Goal: Task Accomplishment & Management: Use online tool/utility

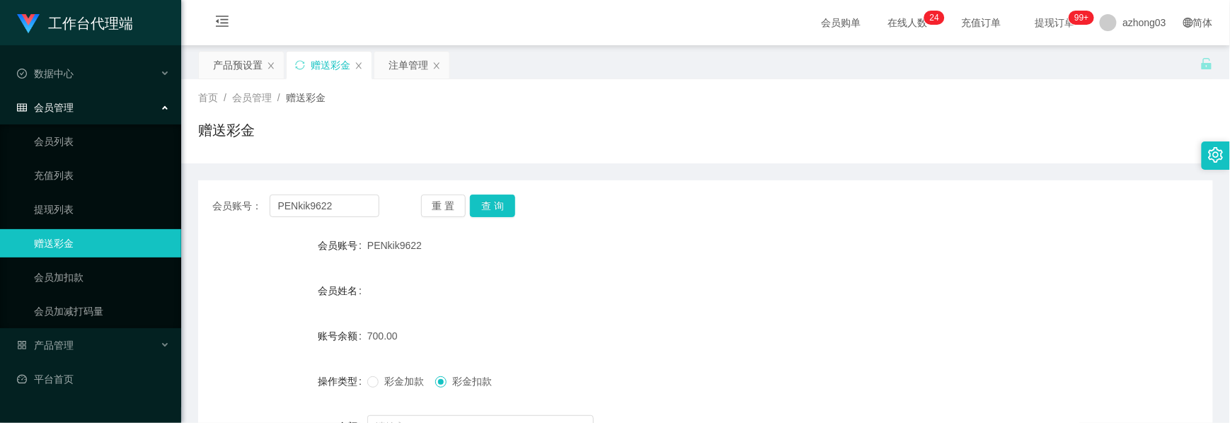
scroll to position [159, 0]
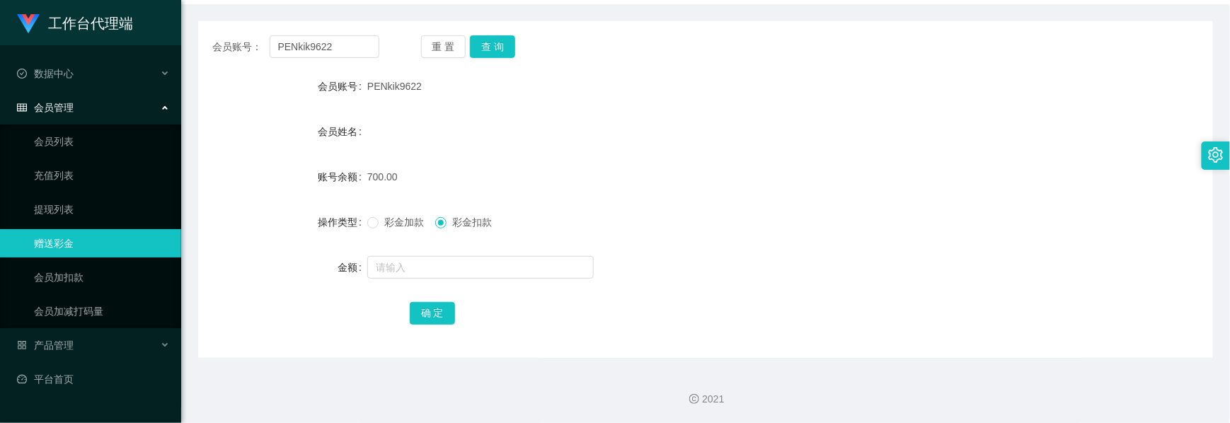
click at [38, 114] on div "会员管理" at bounding box center [90, 107] width 181 height 28
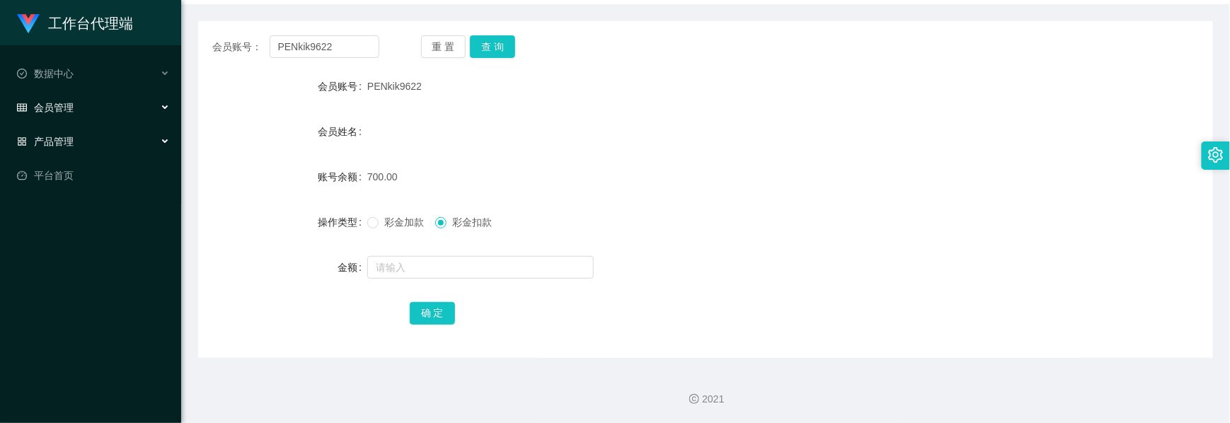
click at [65, 142] on div "产品管理" at bounding box center [90, 141] width 181 height 28
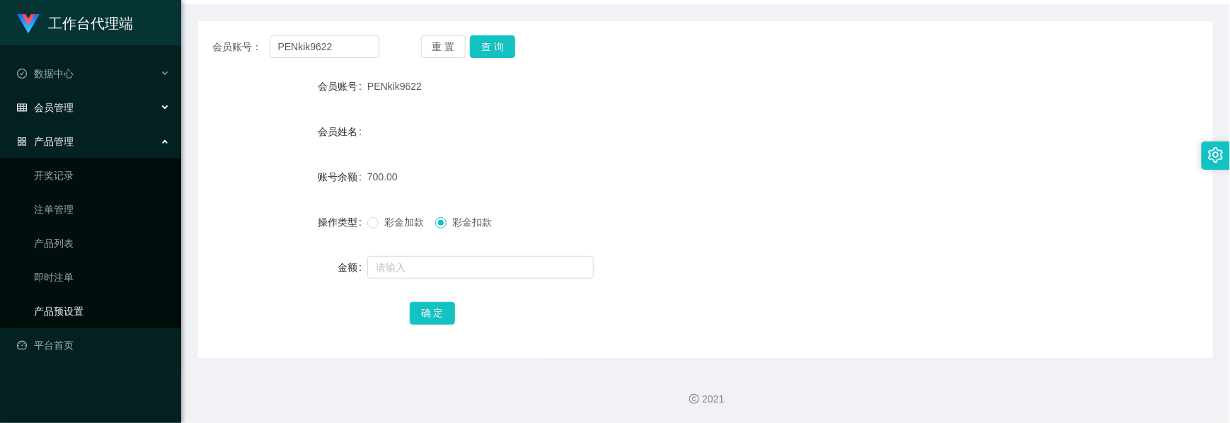
click at [67, 301] on link "产品预设置" at bounding box center [102, 311] width 136 height 28
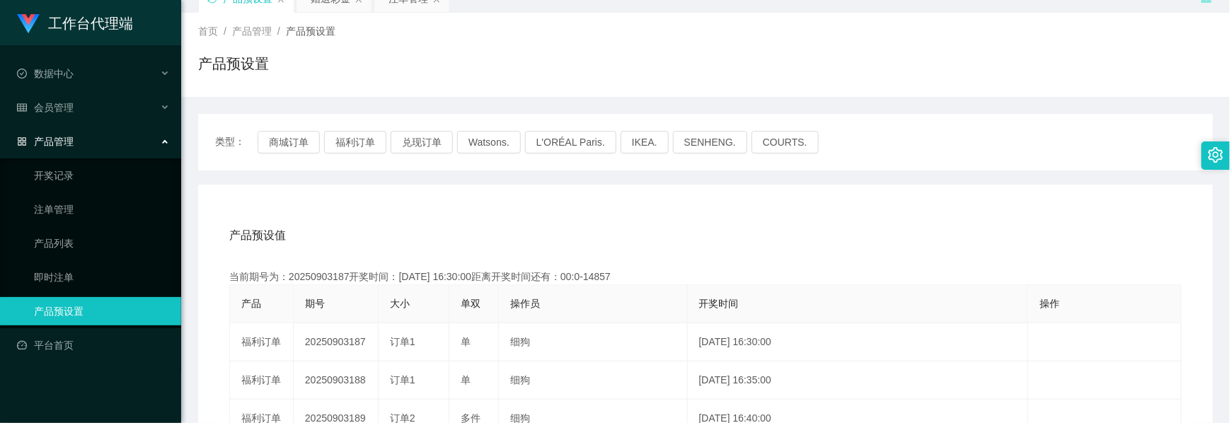
scroll to position [159, 0]
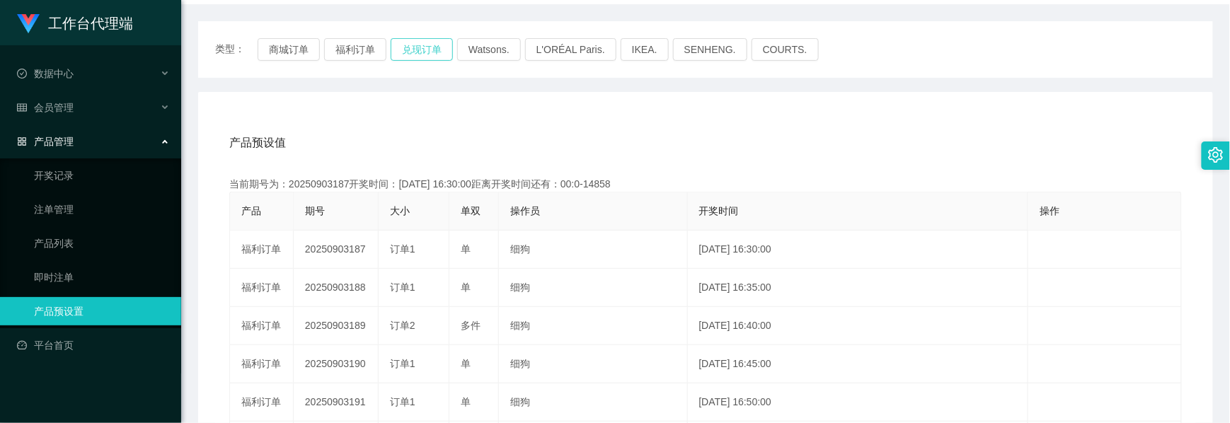
click at [434, 48] on button "兑现订单" at bounding box center [422, 49] width 62 height 23
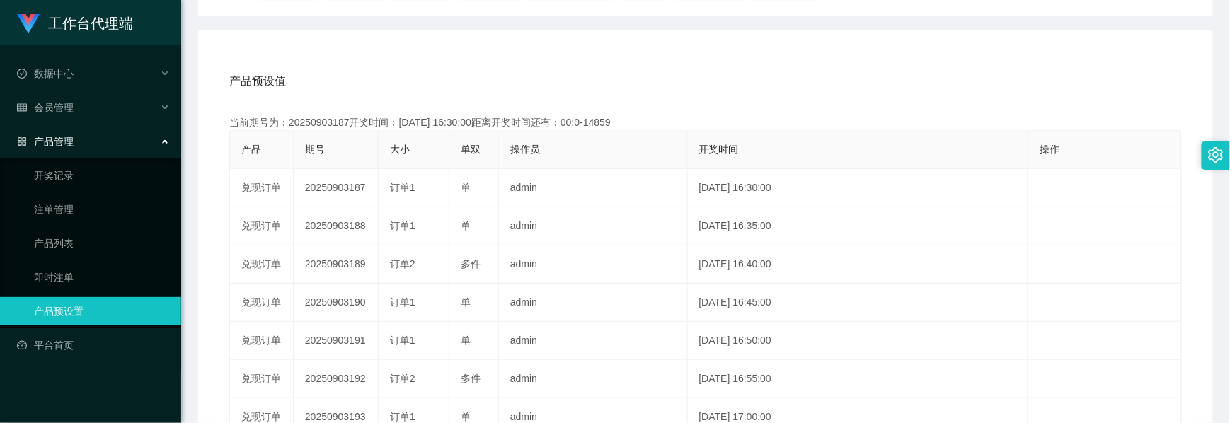
scroll to position [253, 0]
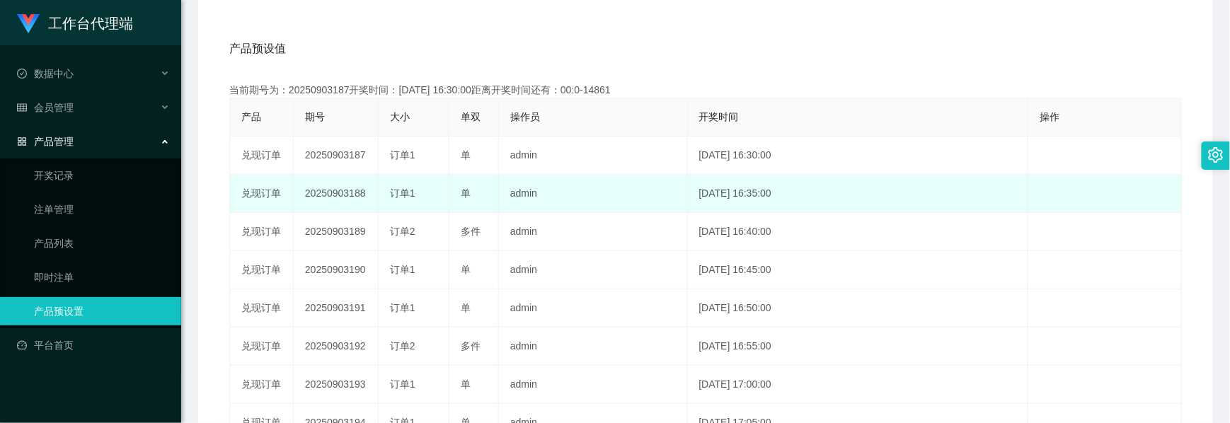
click at [333, 197] on td "20250903188" at bounding box center [336, 194] width 85 height 38
copy td "20250903188"
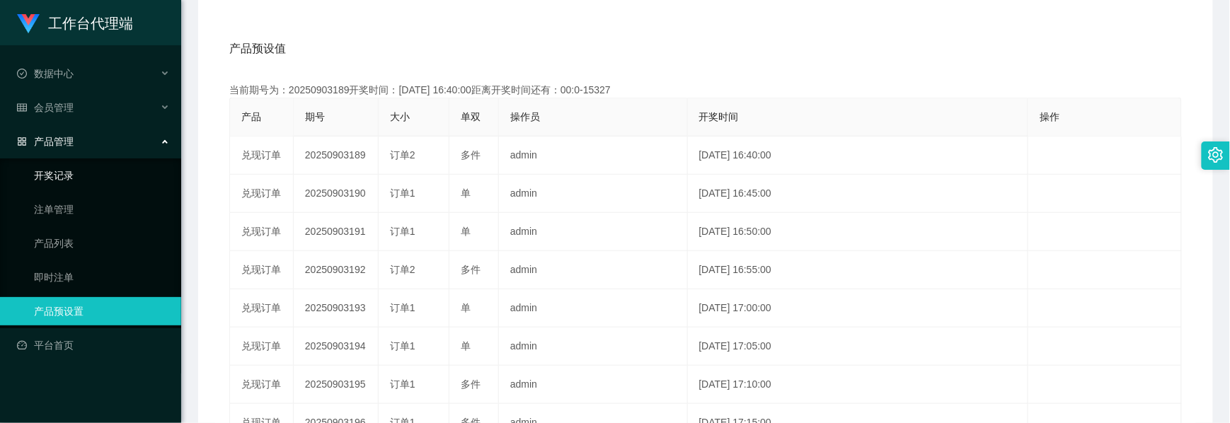
scroll to position [0, 0]
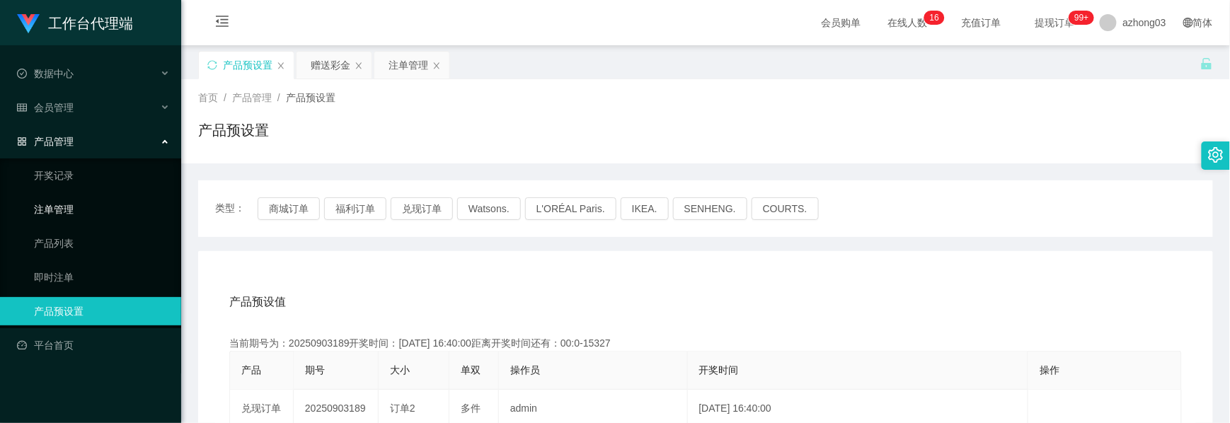
click at [55, 195] on link "注单管理" at bounding box center [102, 209] width 136 height 28
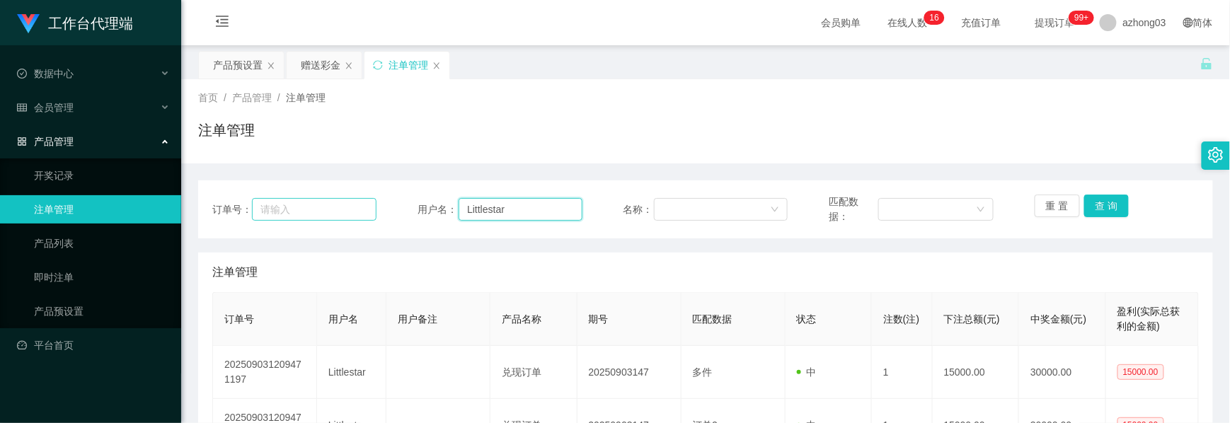
drag, startPoint x: 505, startPoint y: 207, endPoint x: 363, endPoint y: 205, distance: 142.3
click at [363, 205] on div "订单号： 用户名： Littlestar 名称： 匹配数据： 重 置 查 询" at bounding box center [705, 210] width 986 height 30
paste input "ling3335"
type input "ling3335"
click at [1090, 199] on button "查 询" at bounding box center [1106, 206] width 45 height 23
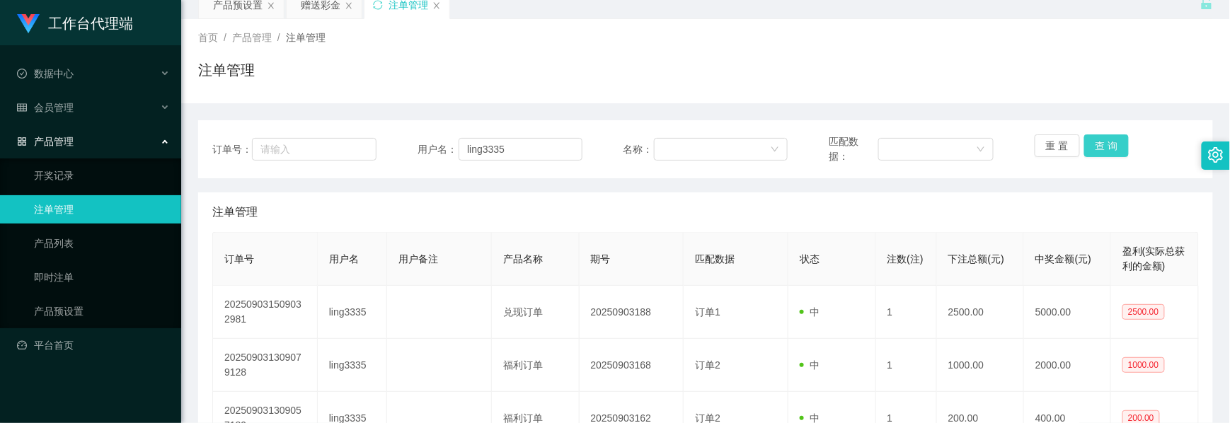
scroll to position [94, 0]
